Goal: Check status: Check status

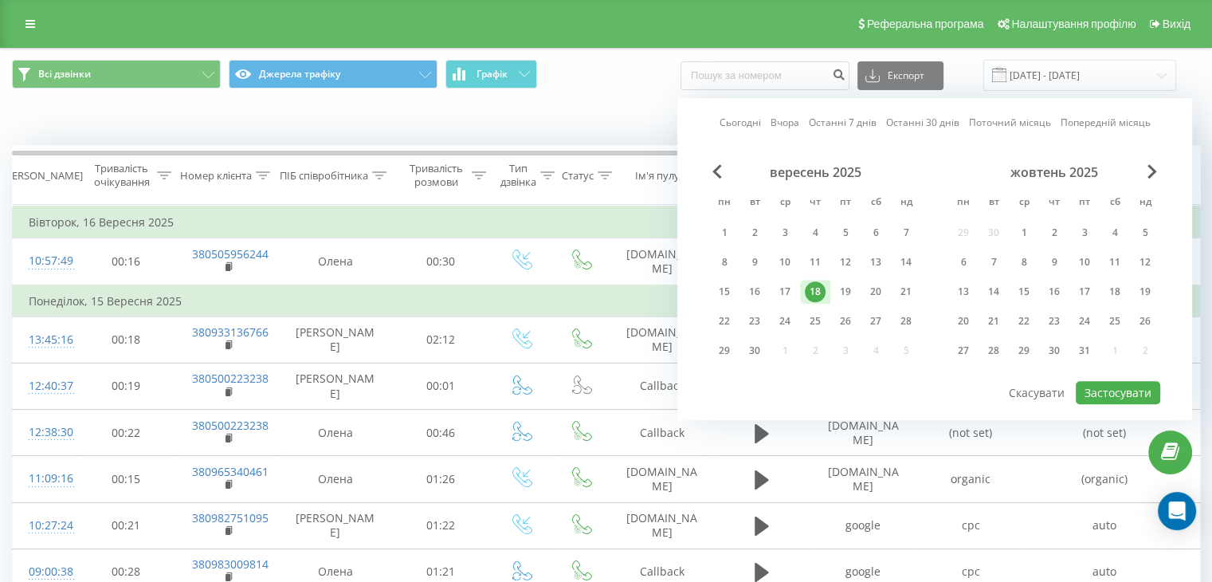
click at [723, 317] on div "22" at bounding box center [724, 321] width 21 height 21
click at [1107, 386] on button "Застосувати" at bounding box center [1118, 392] width 84 height 23
type input "[DATE] - [DATE]"
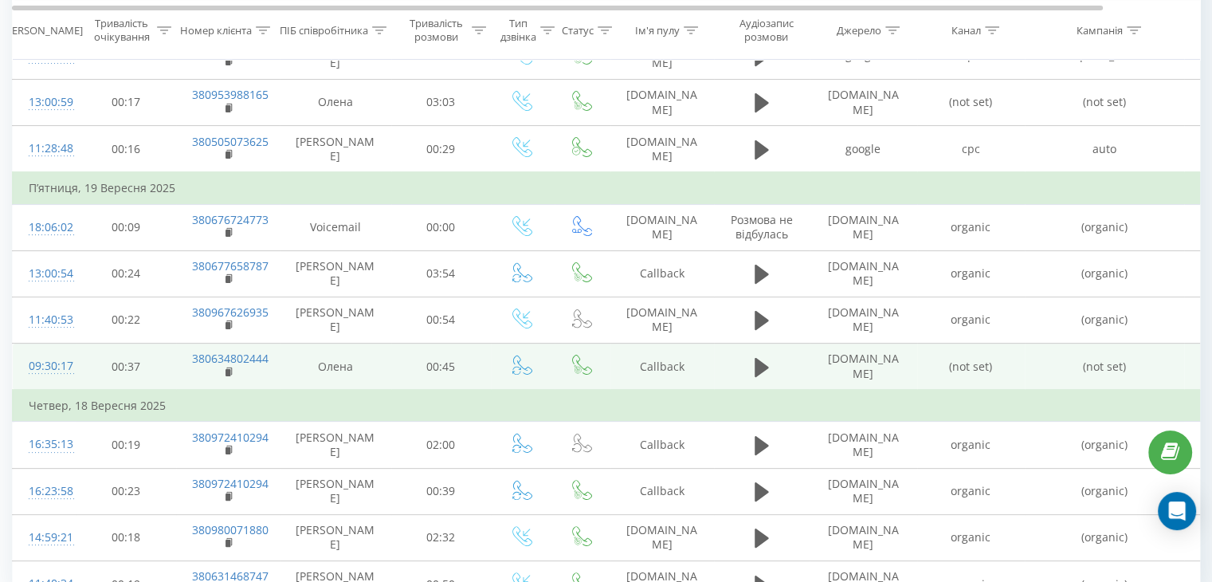
scroll to position [319, 0]
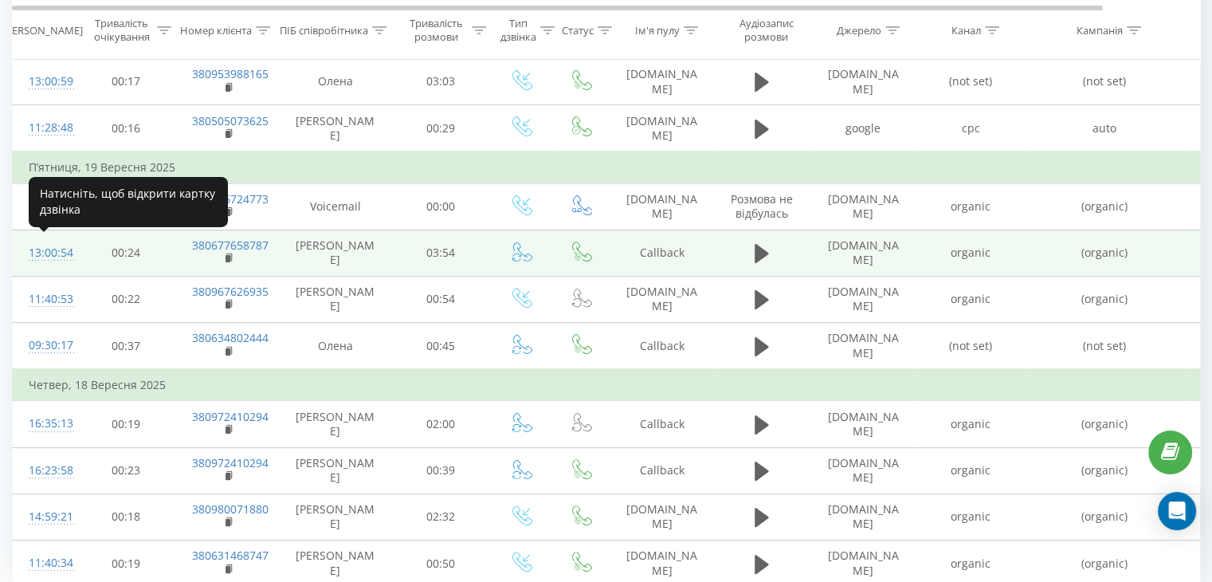
click at [41, 247] on div "13:00:54" at bounding box center [45, 252] width 32 height 31
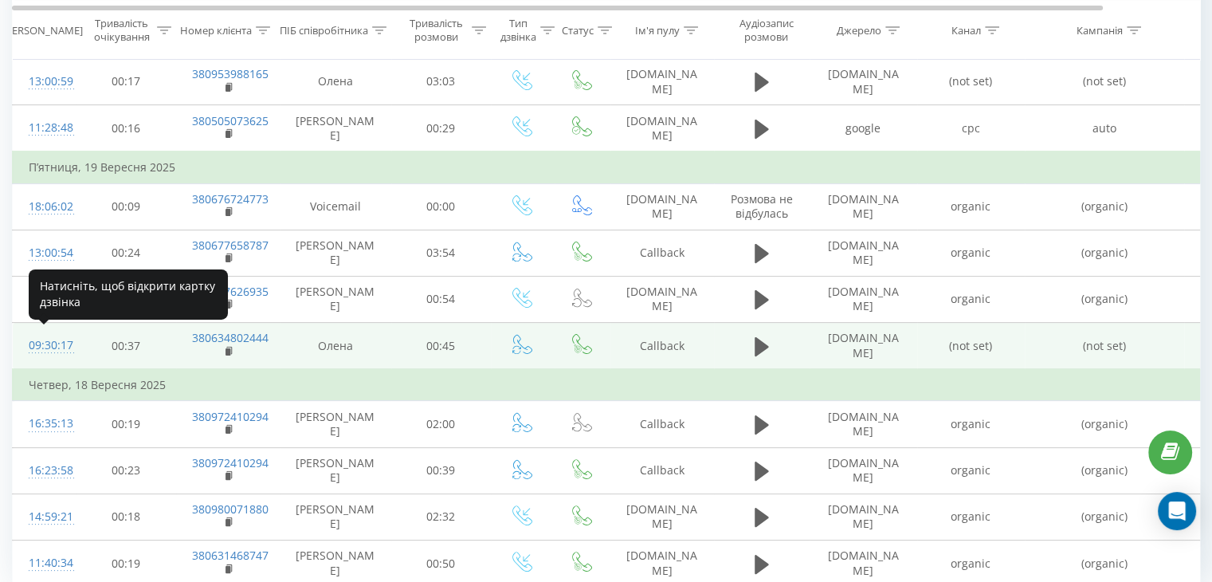
click at [41, 339] on div "09:30:17" at bounding box center [45, 345] width 32 height 31
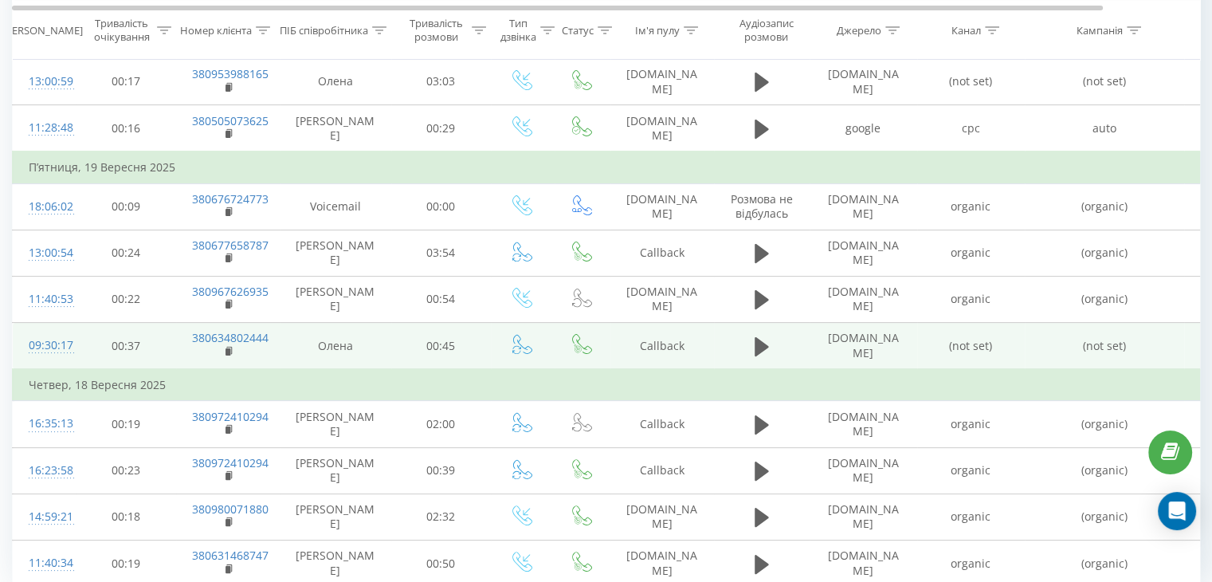
scroll to position [379, 0]
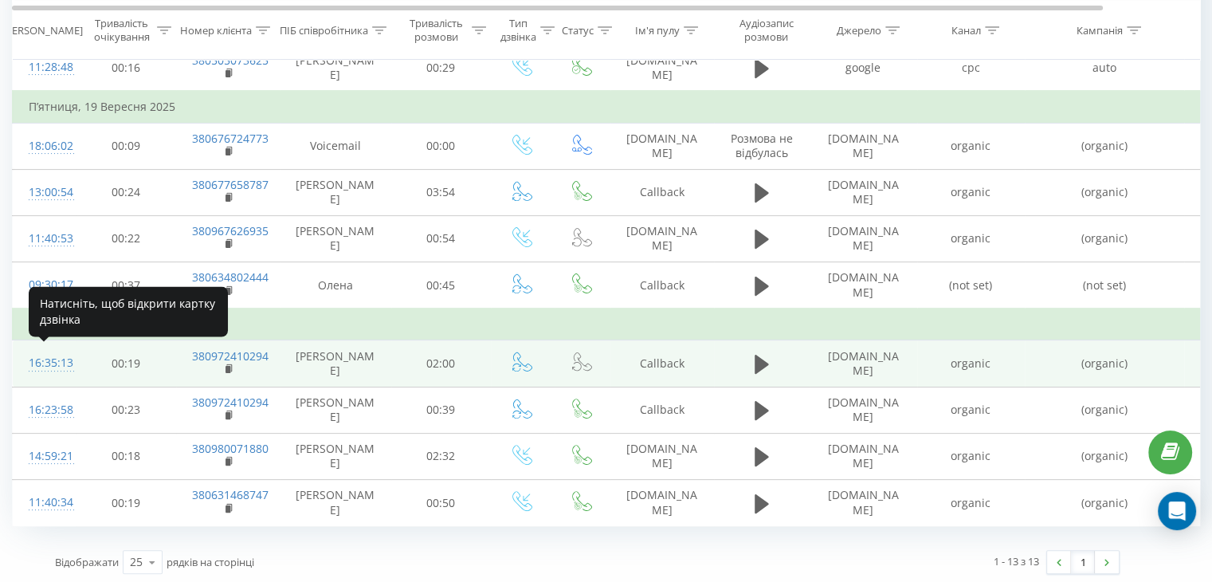
click at [44, 360] on div "16:35:13" at bounding box center [45, 362] width 32 height 31
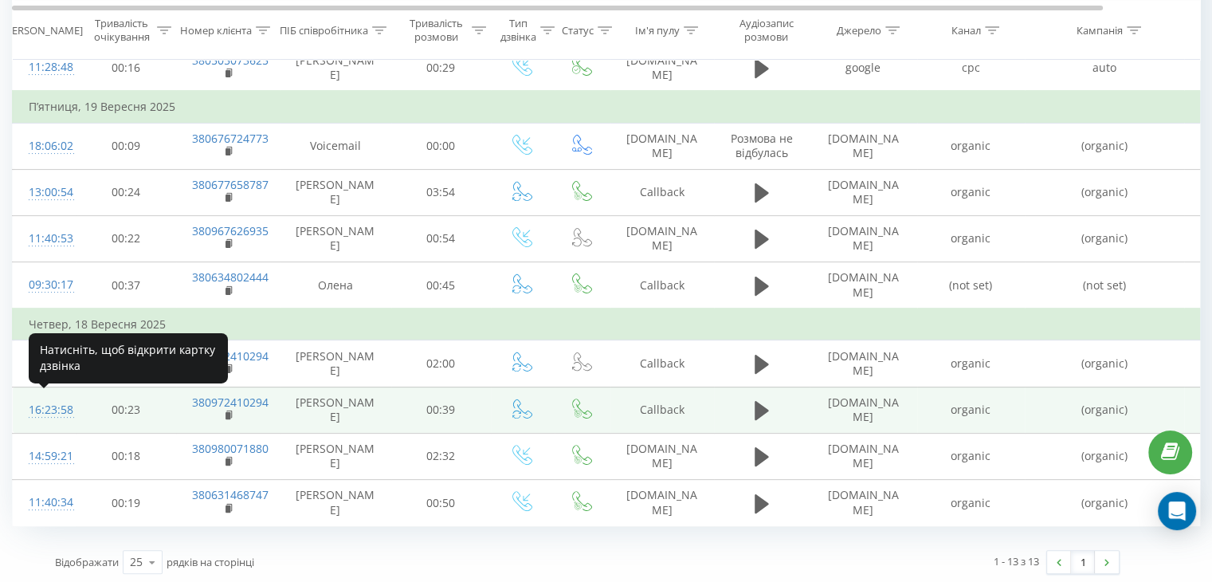
click at [45, 410] on div "16:23:58" at bounding box center [45, 409] width 32 height 31
